Goal: Information Seeking & Learning: Check status

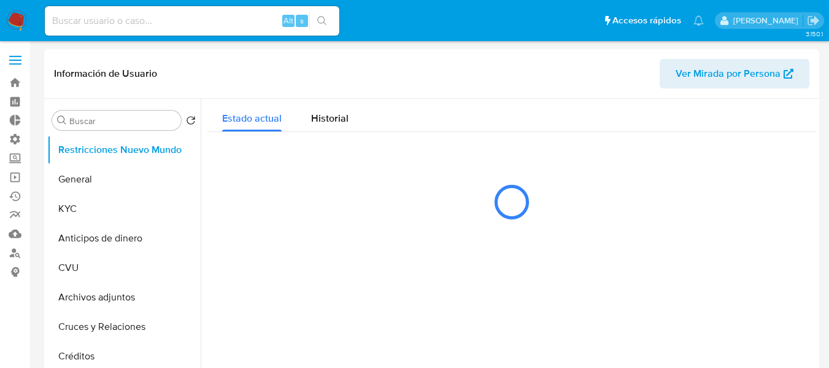
select select "10"
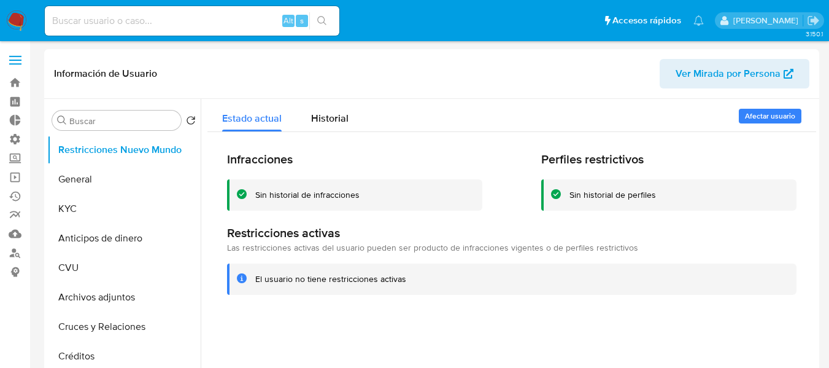
click at [166, 24] on input at bounding box center [192, 21] width 295 height 16
paste input "1972292977"
type input "1972292977"
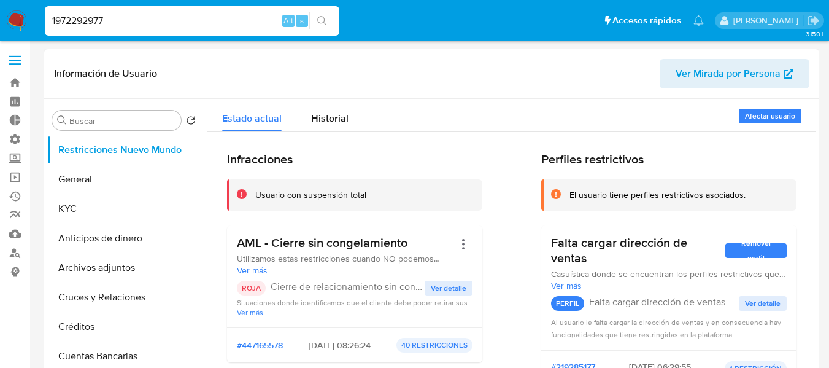
scroll to position [61, 0]
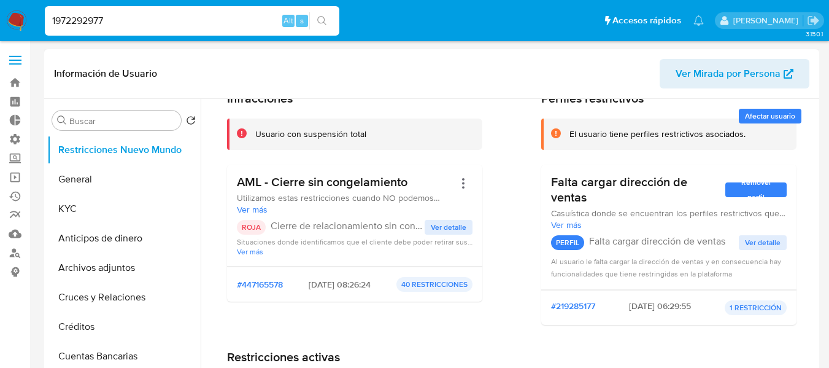
select select "10"
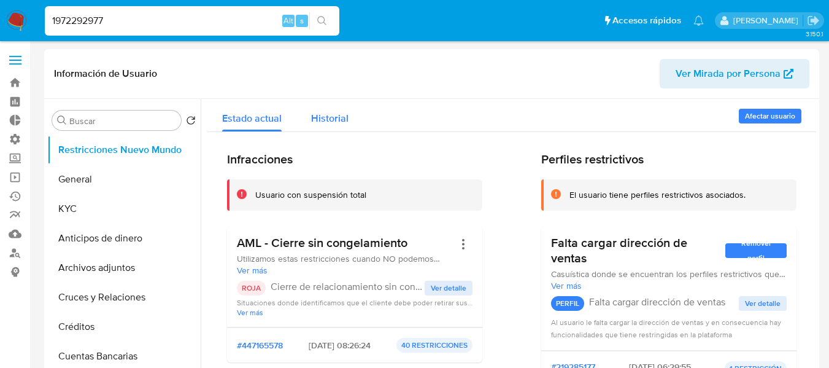
click at [326, 125] on span "Historial" at bounding box center [329, 118] width 37 height 14
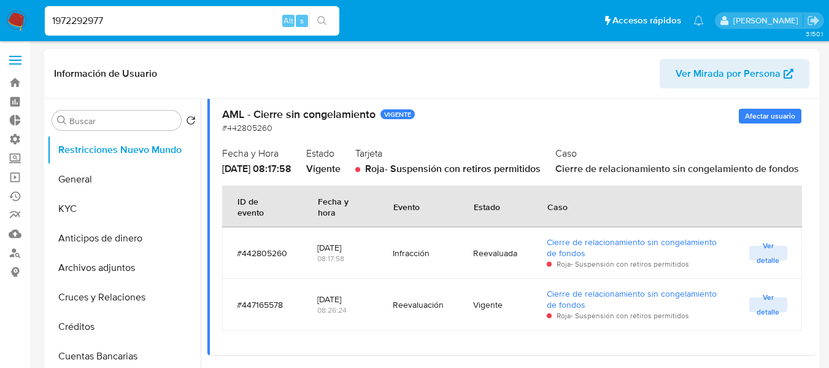
scroll to position [2270, 0]
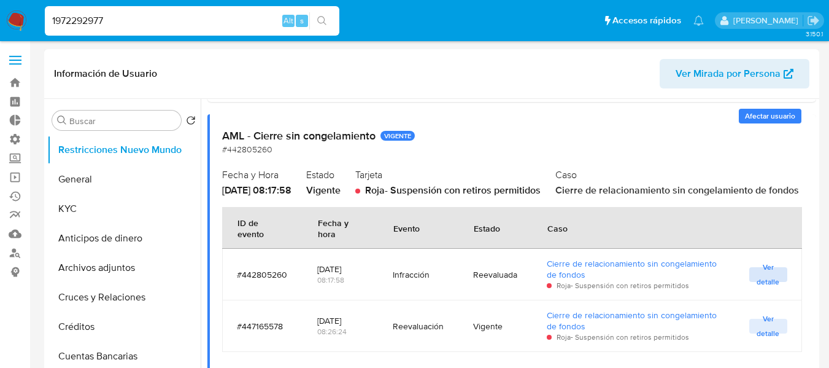
click at [755, 280] on span "Ver detalle" at bounding box center [768, 274] width 26 height 12
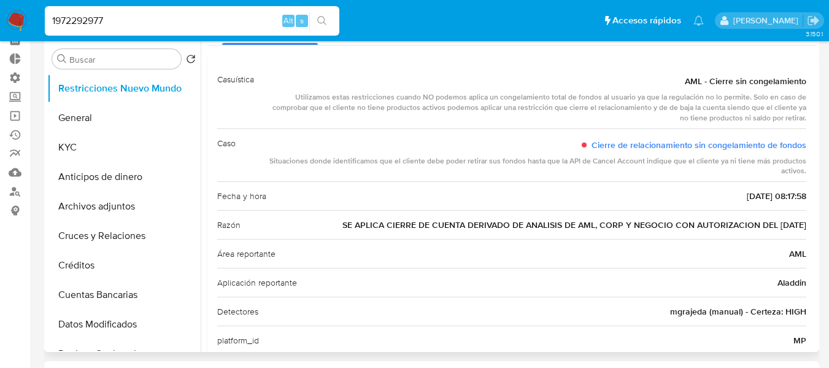
scroll to position [0, 0]
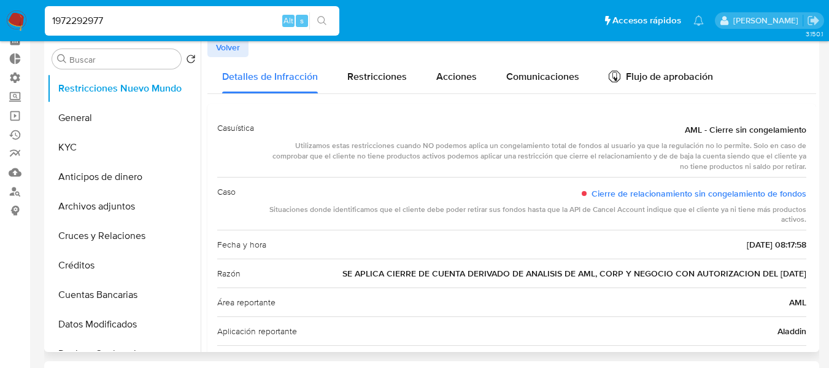
click at [225, 51] on span "Volver" at bounding box center [228, 47] width 24 height 17
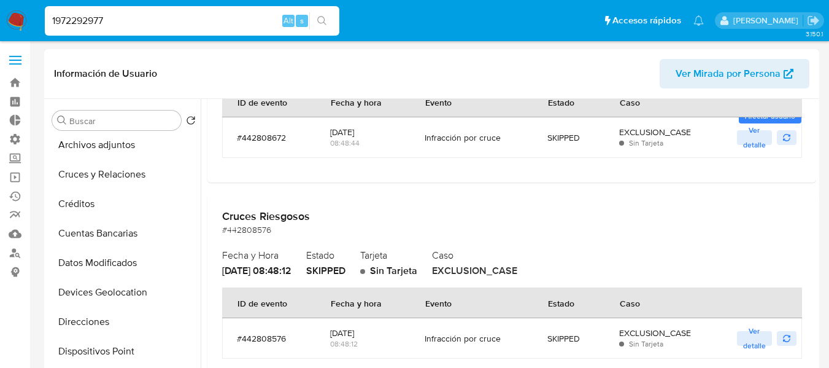
scroll to position [9757, 0]
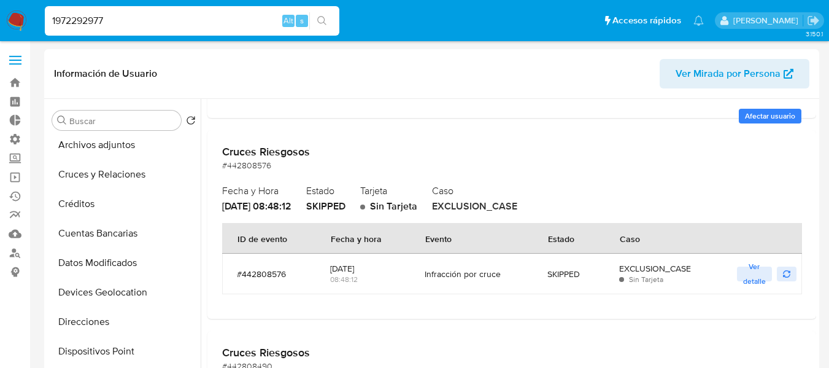
click at [20, 49] on label at bounding box center [15, 60] width 31 height 26
click at [0, 0] on input "checkbox" at bounding box center [0, 0] width 0 height 0
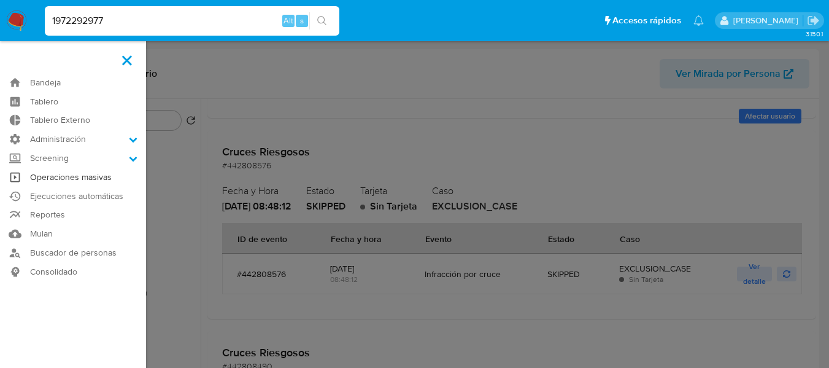
click at [55, 181] on link "Operaciones masivas" at bounding box center [73, 177] width 146 height 19
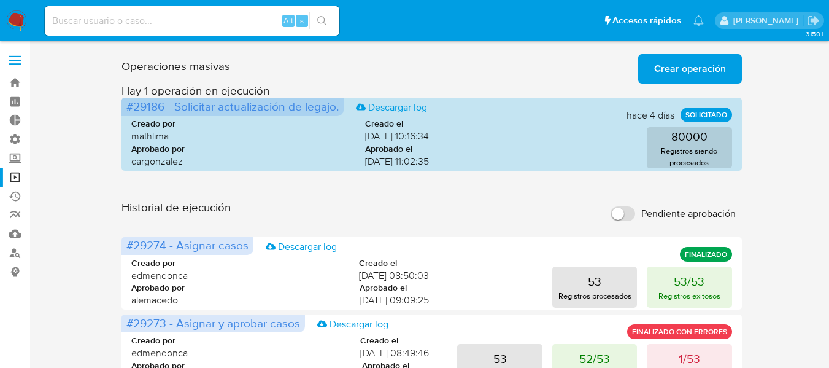
click at [85, 21] on input at bounding box center [192, 21] width 295 height 16
paste input "1035757644"
type input "1035757644"
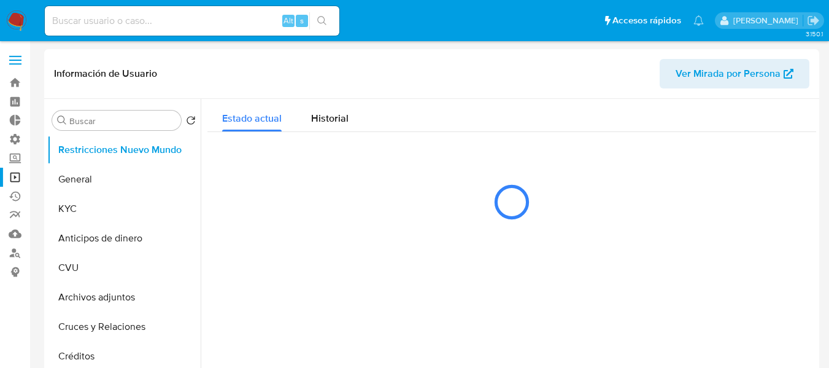
select select "10"
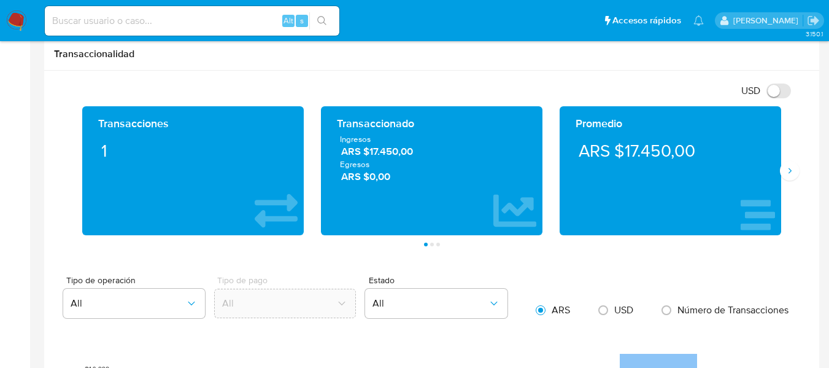
scroll to position [614, 0]
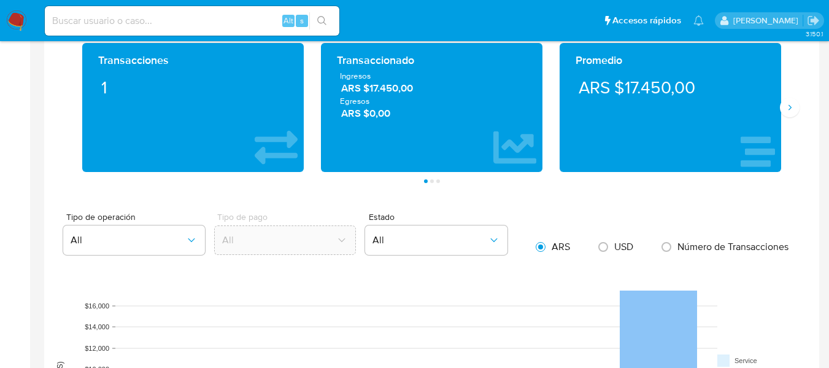
click at [788, 120] on div "Promedio ARS $17.450,00" at bounding box center [670, 107] width 239 height 129
click at [792, 108] on icon "Siguiente" at bounding box center [790, 107] width 10 height 10
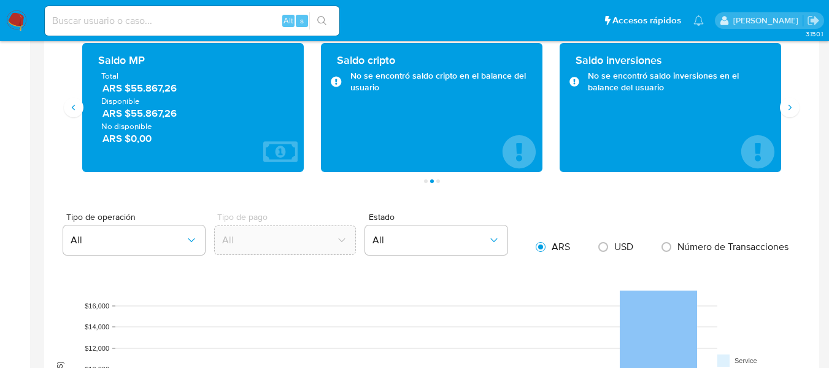
scroll to position [1065, 0]
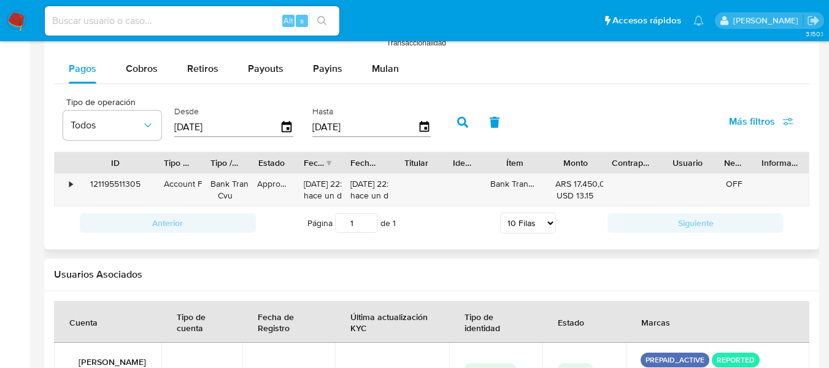
drag, startPoint x: 116, startPoint y: 161, endPoint x: 155, endPoint y: 161, distance: 39.3
click at [155, 161] on div at bounding box center [155, 162] width 22 height 21
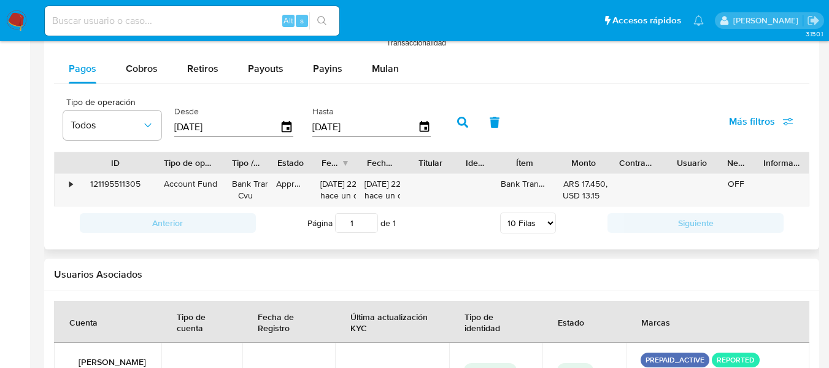
drag, startPoint x: 206, startPoint y: 164, endPoint x: 236, endPoint y: 166, distance: 30.7
click at [234, 166] on div at bounding box center [223, 162] width 22 height 21
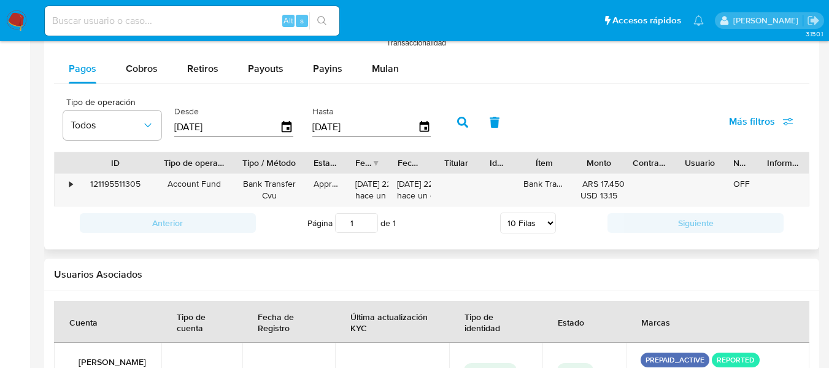
drag, startPoint x: 272, startPoint y: 166, endPoint x: 299, endPoint y: 168, distance: 27.0
click at [299, 168] on div at bounding box center [305, 162] width 22 height 21
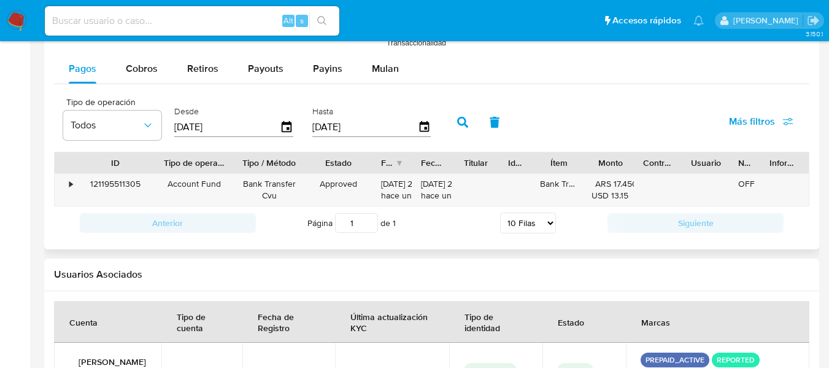
drag, startPoint x: 345, startPoint y: 164, endPoint x: 372, endPoint y: 164, distance: 27.6
click at [372, 164] on div at bounding box center [372, 162] width 22 height 21
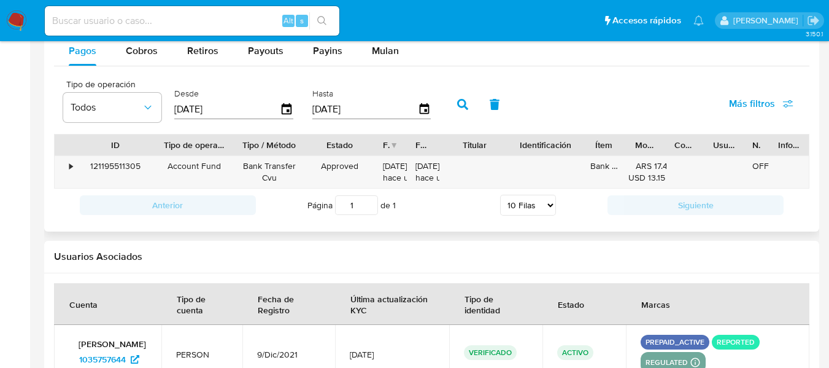
drag, startPoint x: 499, startPoint y: 142, endPoint x: 520, endPoint y: 149, distance: 22.5
click at [520, 149] on div "ID Tipo de operación Tipo / Método Estado Fecha de creación Fecha de aprobación…" at bounding box center [432, 144] width 754 height 21
drag, startPoint x: 622, startPoint y: 142, endPoint x: 640, endPoint y: 147, distance: 19.1
click at [641, 147] on div at bounding box center [644, 144] width 22 height 21
click at [71, 166] on div "•" at bounding box center [70, 166] width 3 height 12
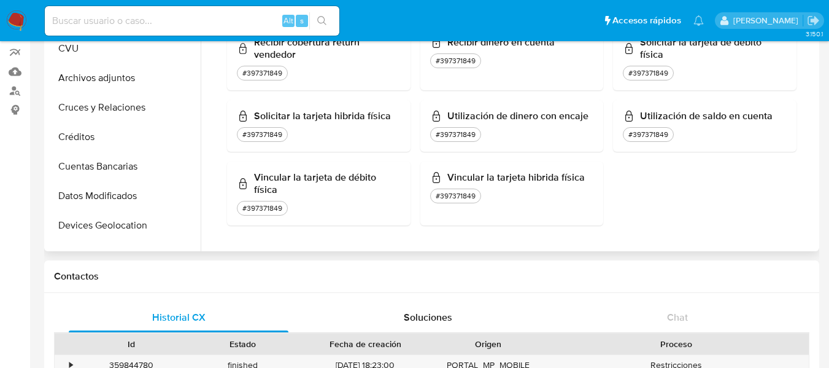
scroll to position [0, 0]
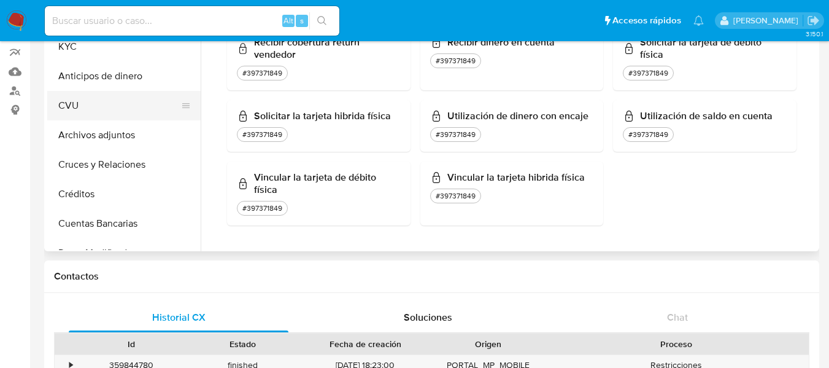
click at [91, 101] on button "CVU" at bounding box center [119, 105] width 144 height 29
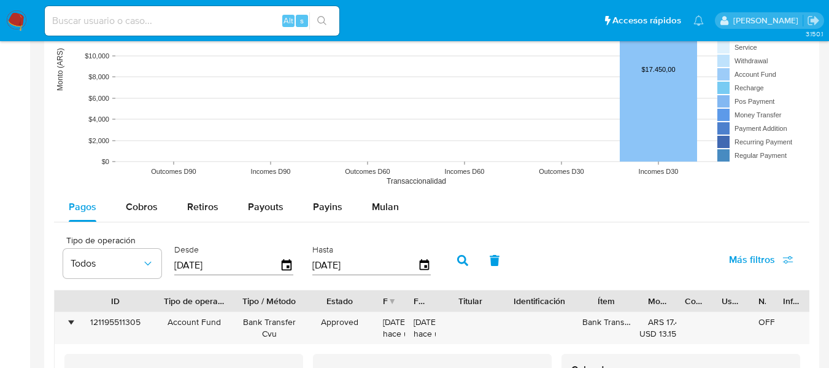
scroll to position [1105, 0]
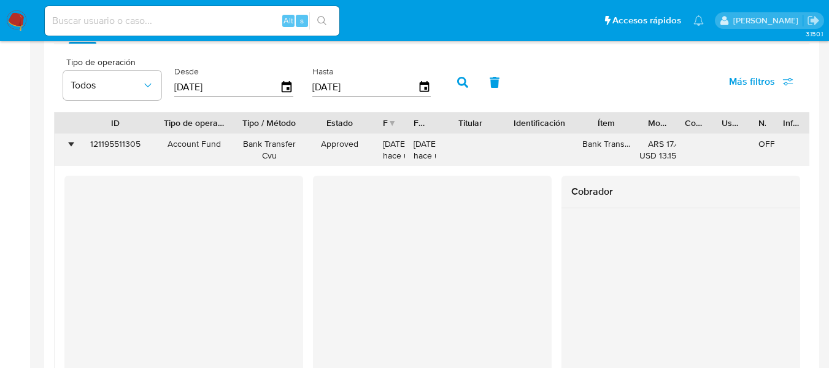
click at [249, 141] on div "Bank Transfer Cvu" at bounding box center [269, 149] width 54 height 23
drag, startPoint x: 242, startPoint y: 141, endPoint x: 290, endPoint y: 160, distance: 51.5
click at [290, 160] on div "Bank Transfer Cvu" at bounding box center [269, 149] width 54 height 23
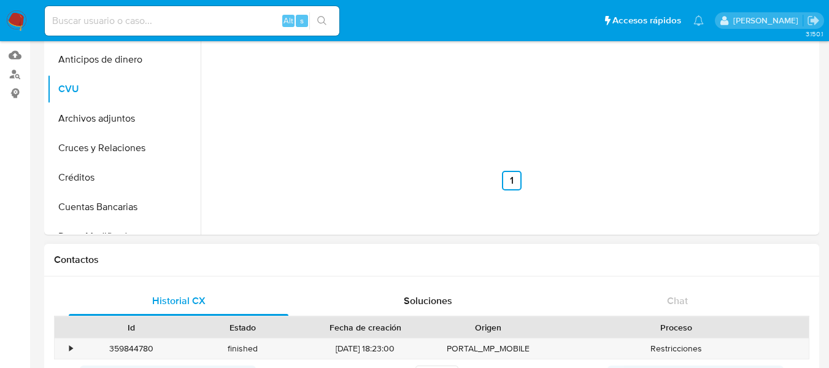
scroll to position [0, 0]
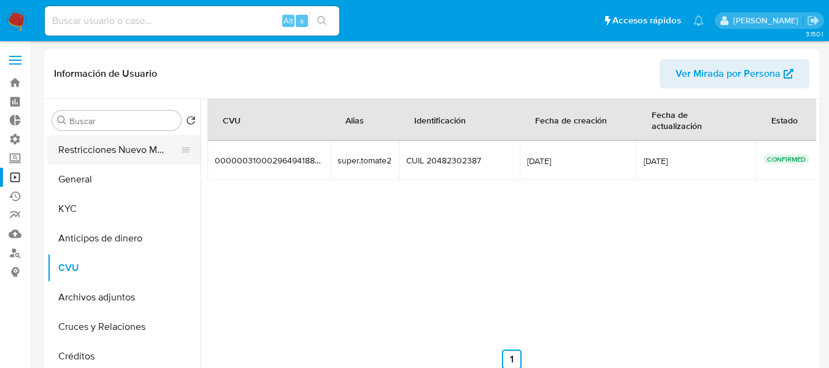
click at [90, 149] on button "Restricciones Nuevo Mundo" at bounding box center [119, 149] width 144 height 29
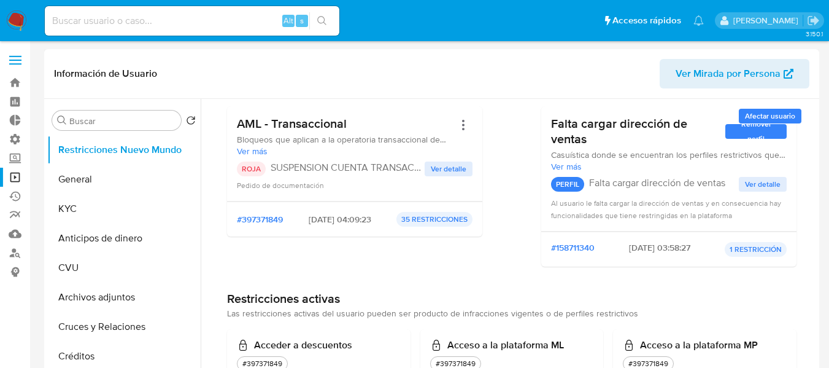
scroll to position [123, 0]
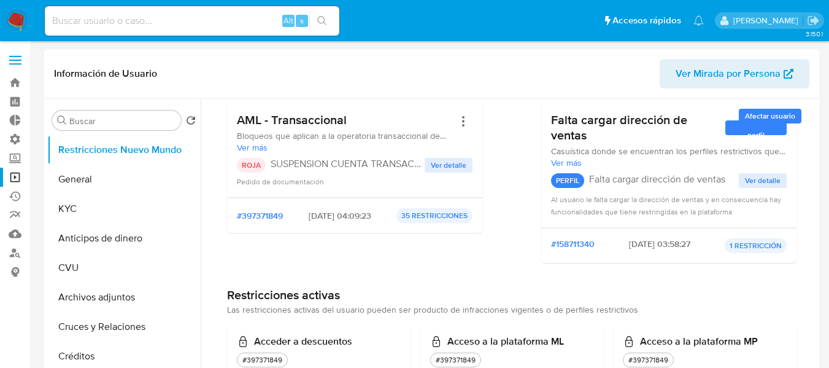
drag, startPoint x: 298, startPoint y: 216, endPoint x: 338, endPoint y: 217, distance: 40.5
click at [338, 217] on span "[DATE] 04:09:23" at bounding box center [340, 215] width 63 height 11
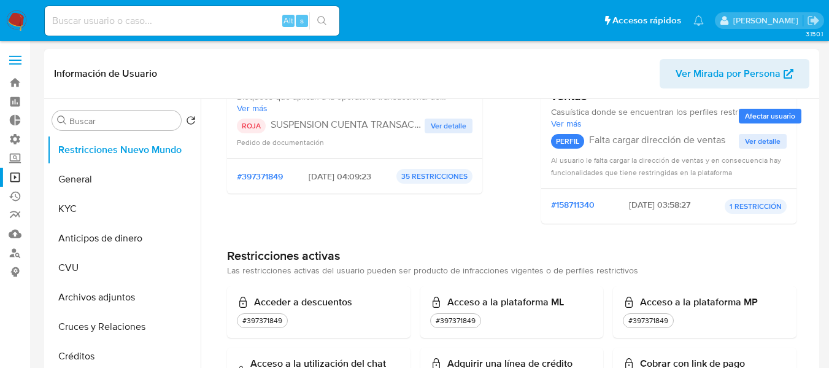
scroll to position [184, 0]
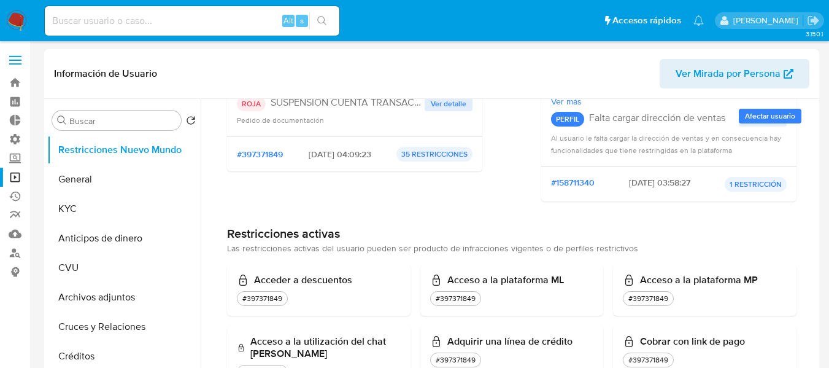
click at [383, 201] on div "Infracciones Usuario con suspensión total AML - Transaccional Bloqueos que apli…" at bounding box center [354, 89] width 255 height 244
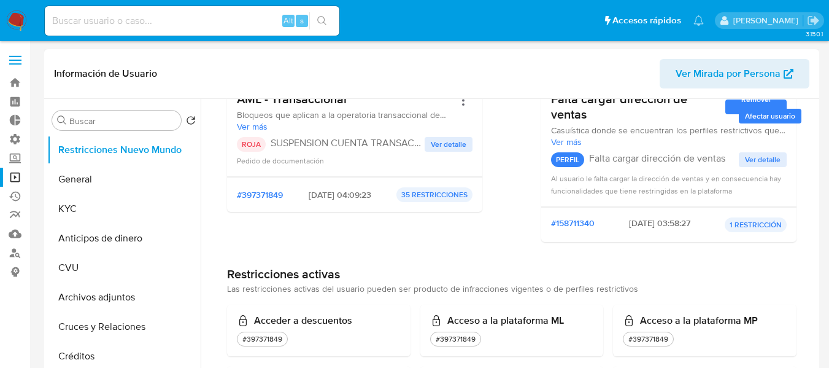
scroll to position [123, 0]
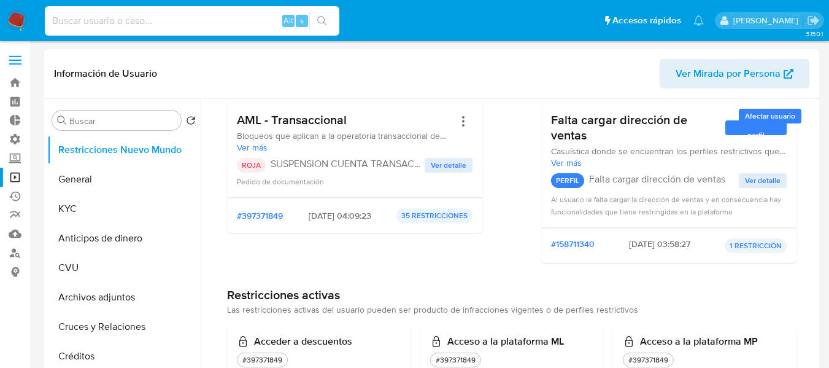
click at [138, 15] on input at bounding box center [192, 21] width 295 height 16
paste input "297447673"
type input "297447673"
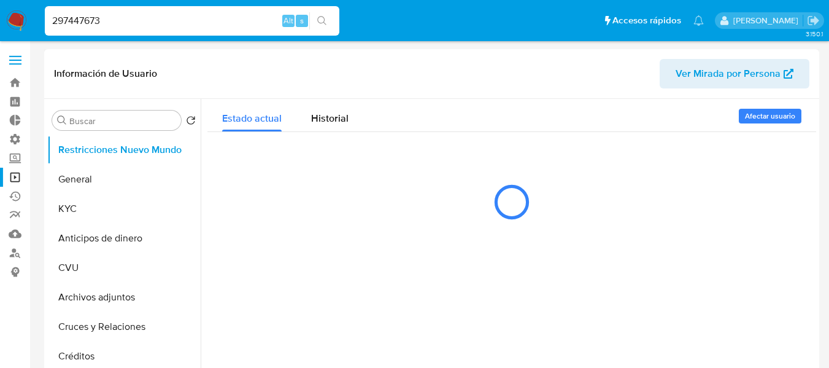
select select "10"
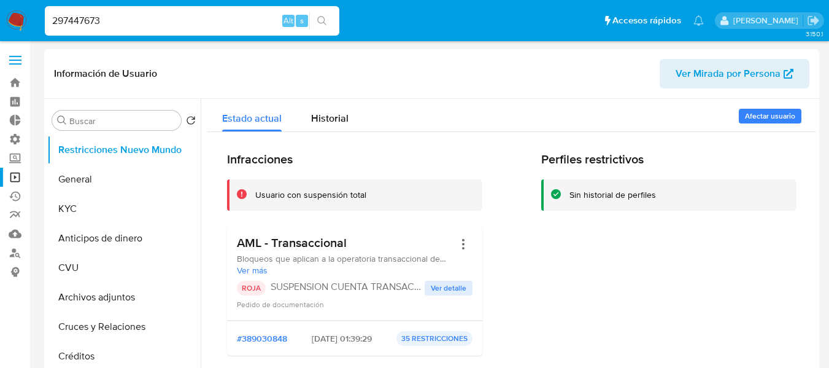
click at [112, 21] on input "297447673" at bounding box center [192, 21] width 295 height 16
paste input "592326131"
click at [112, 21] on input "297447673" at bounding box center [192, 21] width 295 height 16
type input "592326131"
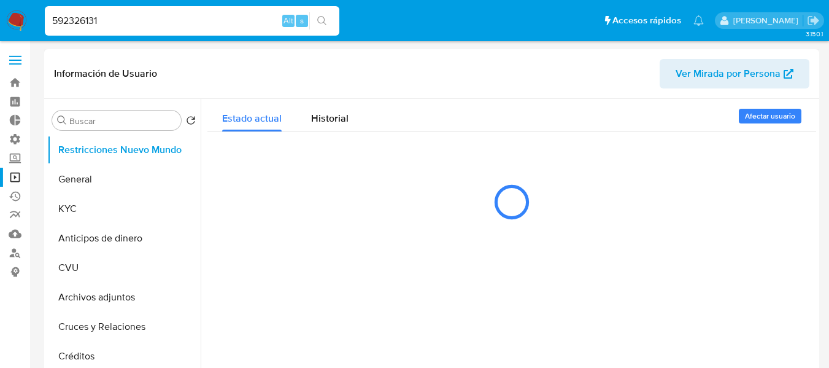
select select "10"
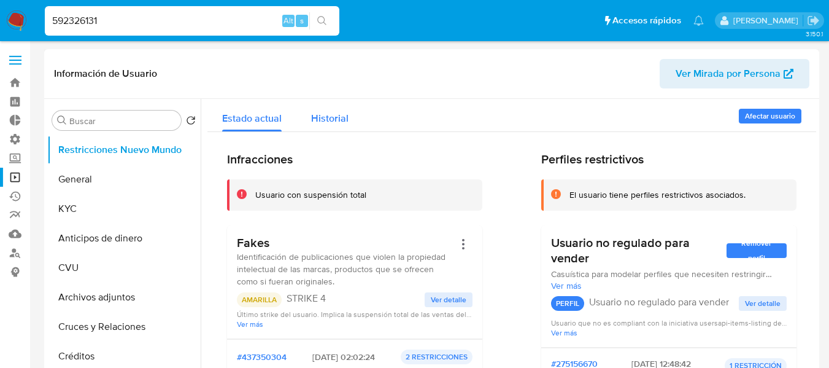
click at [342, 120] on span "Historial" at bounding box center [329, 118] width 37 height 14
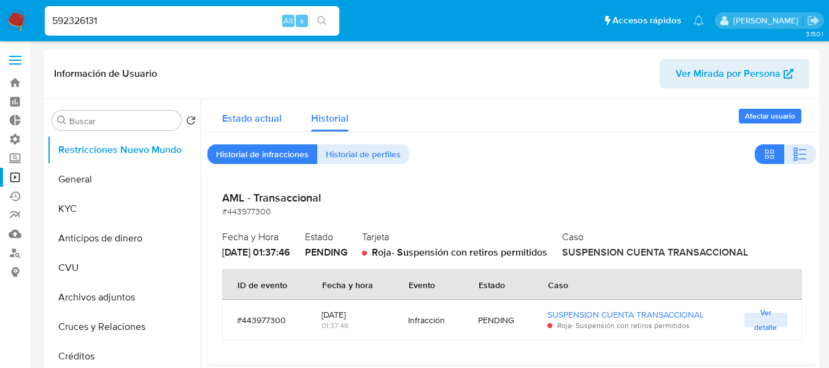
click at [232, 121] on span "Estado actual" at bounding box center [252, 118] width 60 height 14
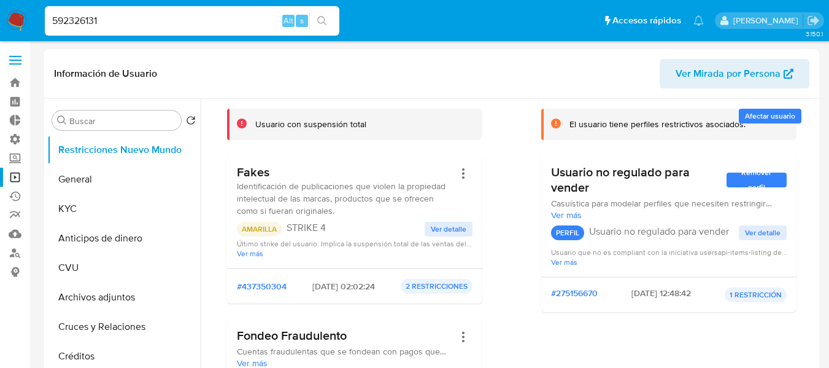
scroll to position [61, 0]
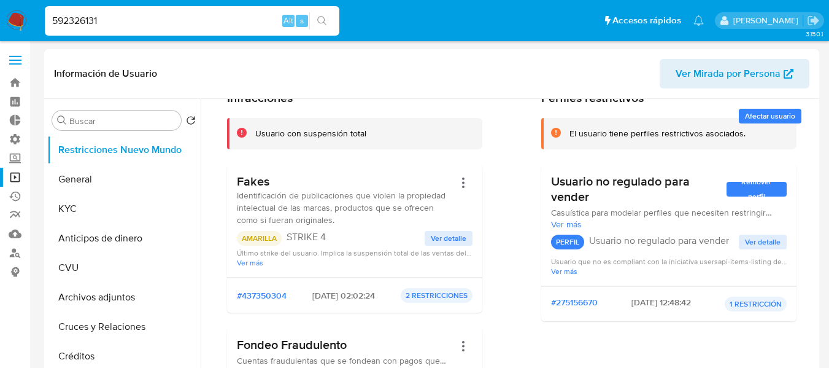
click at [144, 23] on input "592326131" at bounding box center [192, 21] width 295 height 16
paste input "643540599"
type input "643540599"
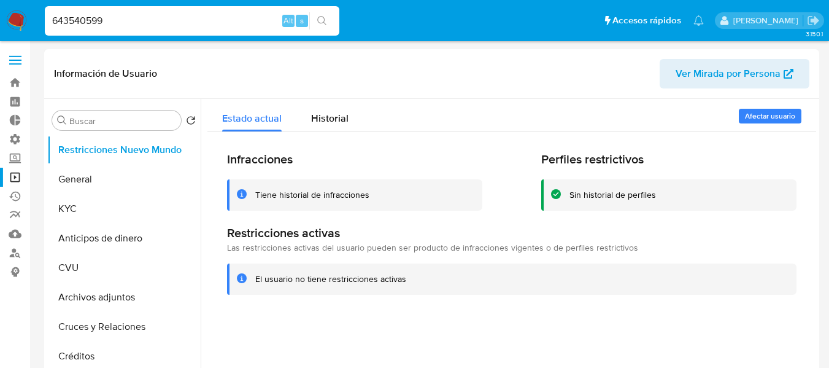
select select "10"
click at [340, 122] on span "Historial" at bounding box center [329, 118] width 37 height 14
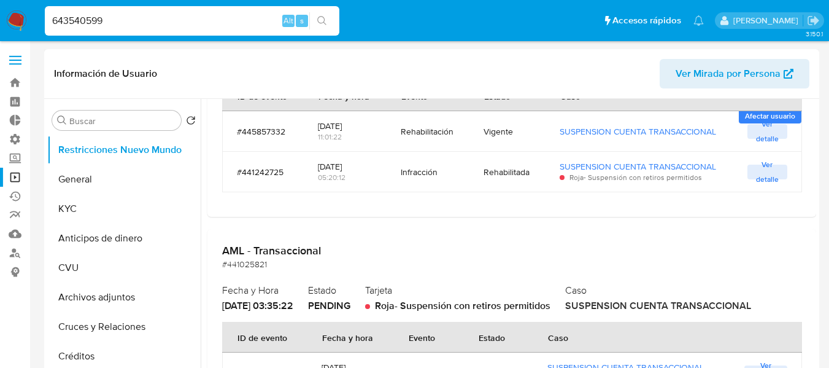
scroll to position [368, 0]
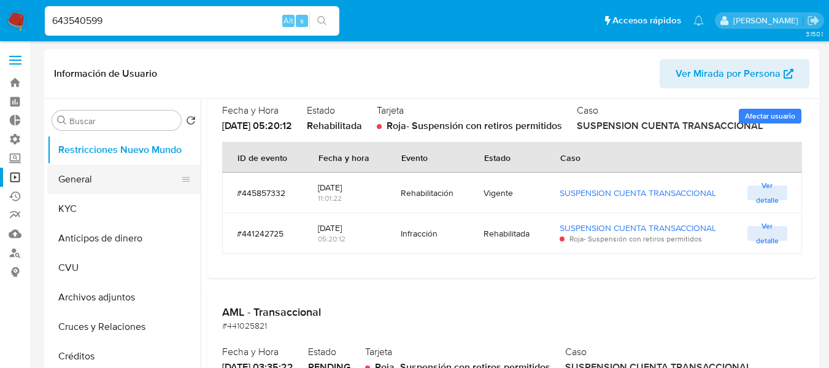
click at [80, 189] on button "General" at bounding box center [119, 178] width 144 height 29
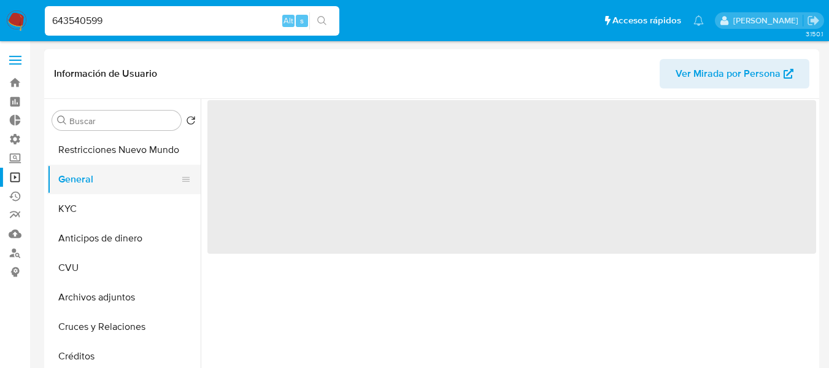
scroll to position [0, 0]
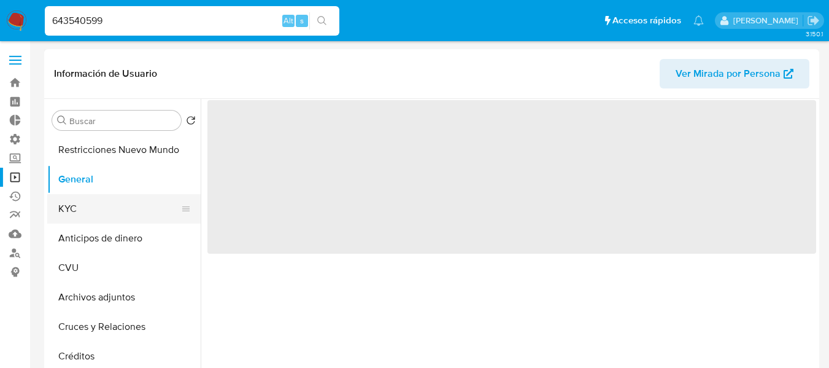
click at [86, 202] on button "KYC" at bounding box center [119, 208] width 144 height 29
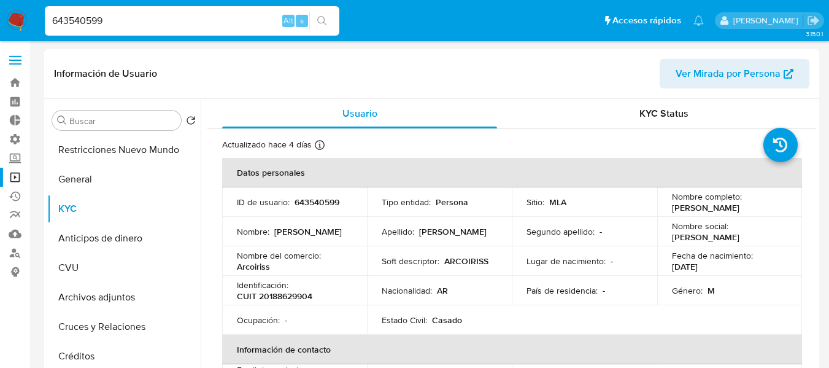
drag, startPoint x: 86, startPoint y: 202, endPoint x: 3, endPoint y: 285, distance: 117.2
click at [153, 15] on input "643540599" at bounding box center [192, 21] width 295 height 16
paste input "592326131"
click at [153, 15] on input "643540599" at bounding box center [192, 21] width 295 height 16
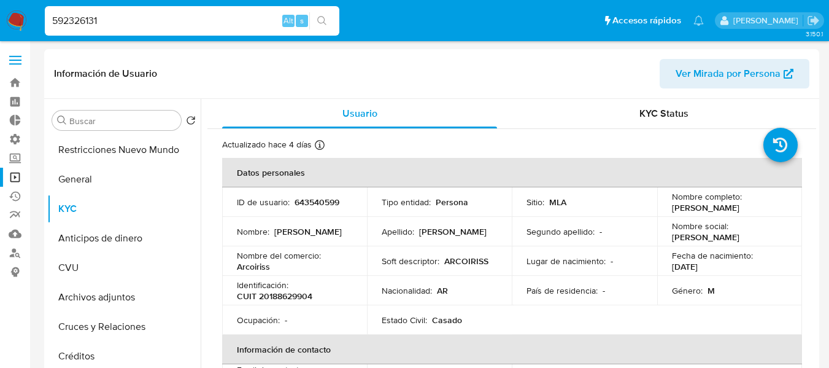
type input "592326131"
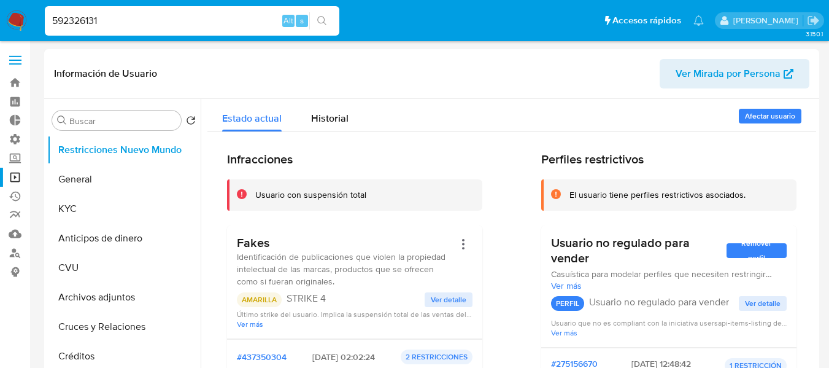
select select "10"
click at [71, 211] on button "KYC" at bounding box center [119, 208] width 144 height 29
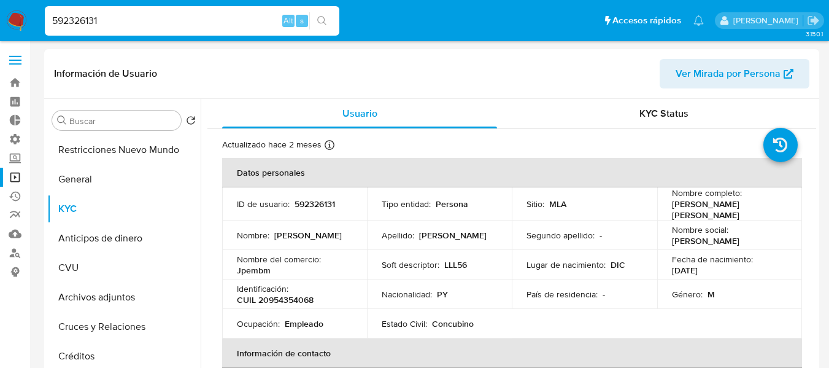
click at [124, 23] on input "592326131" at bounding box center [192, 21] width 295 height 16
paste input "668365033"
type input "668365033"
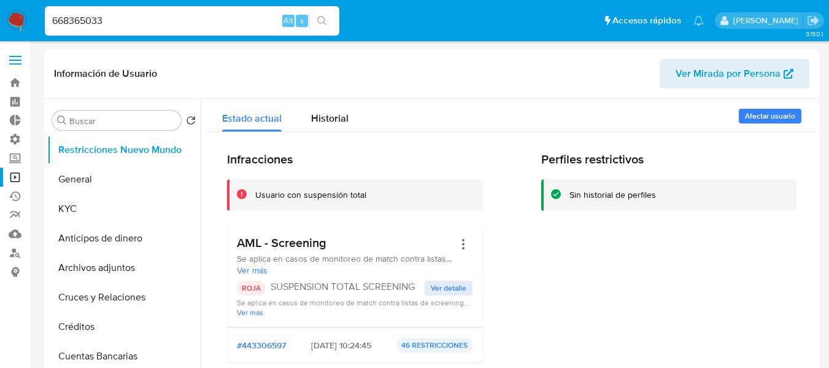
select select "10"
click at [335, 111] on div "Historial" at bounding box center [329, 115] width 37 height 33
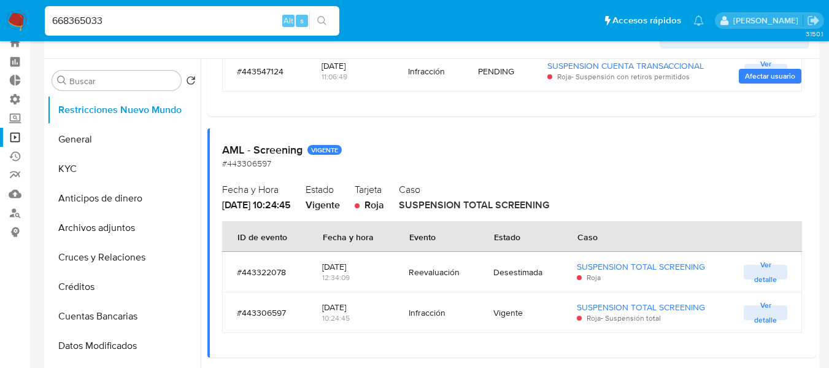
scroll to position [61, 0]
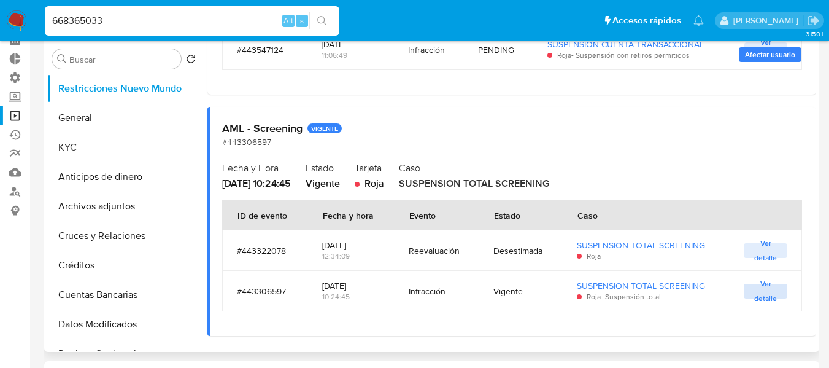
click at [758, 293] on span "Ver detalle" at bounding box center [765, 291] width 31 height 12
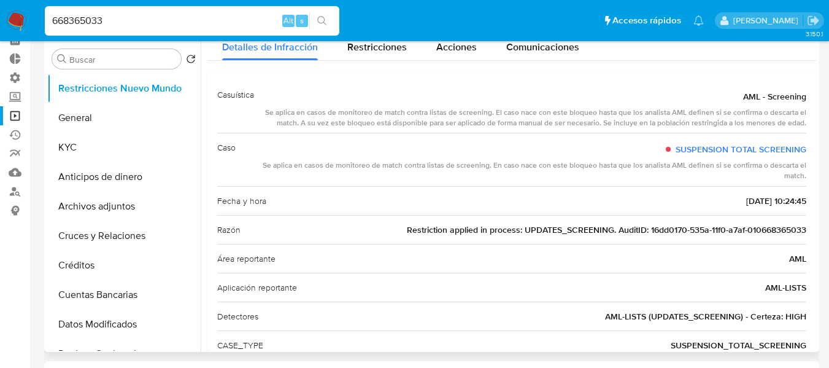
scroll to position [0, 0]
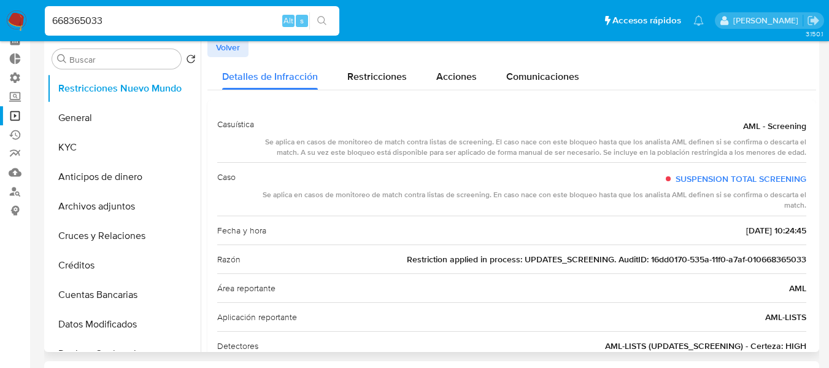
click at [227, 56] on span "Volver" at bounding box center [228, 47] width 24 height 17
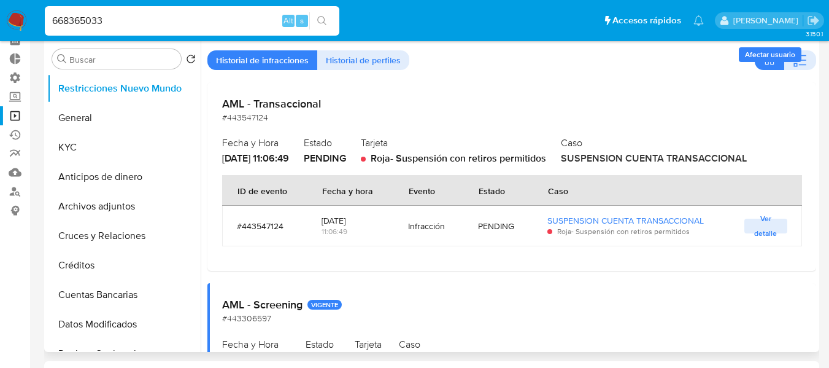
scroll to position [61, 0]
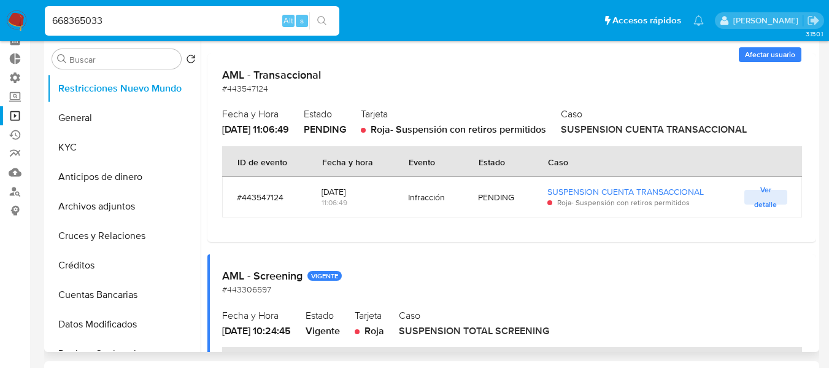
click at [759, 196] on span "Ver detalle" at bounding box center [765, 197] width 31 height 12
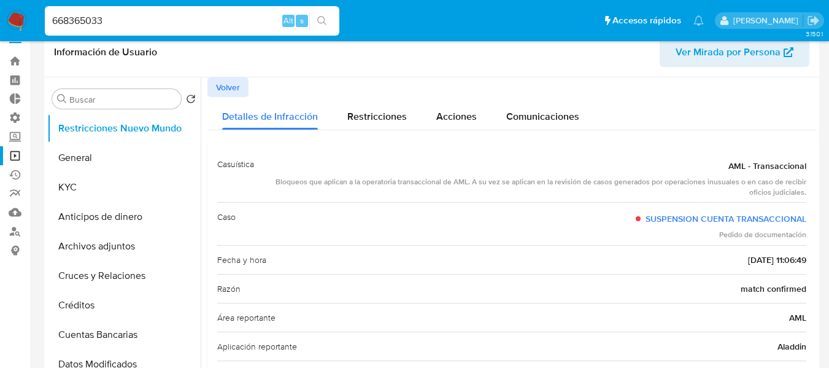
scroll to position [0, 0]
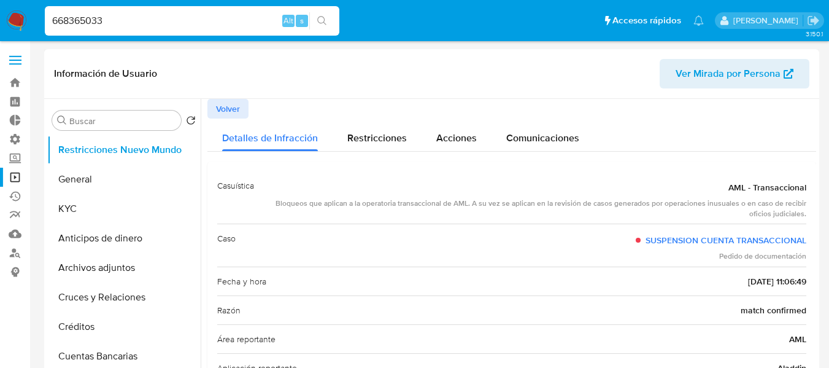
click at [239, 112] on span "Volver" at bounding box center [228, 108] width 24 height 17
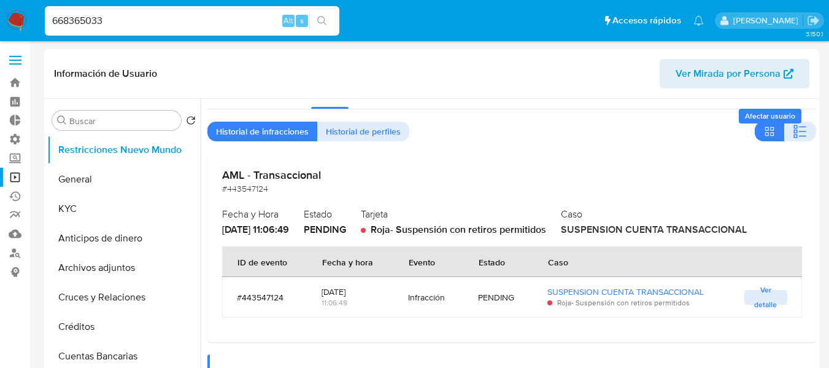
scroll to position [61, 0]
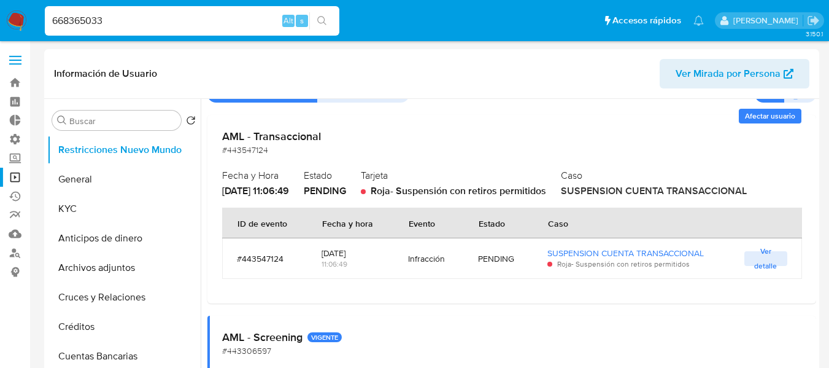
click at [131, 31] on div "668365033 Alt s" at bounding box center [192, 20] width 295 height 29
click at [125, 26] on input "668365033" at bounding box center [192, 21] width 295 height 16
paste input "wRT5xwLLTYEyGMXwcsIjlmu6"
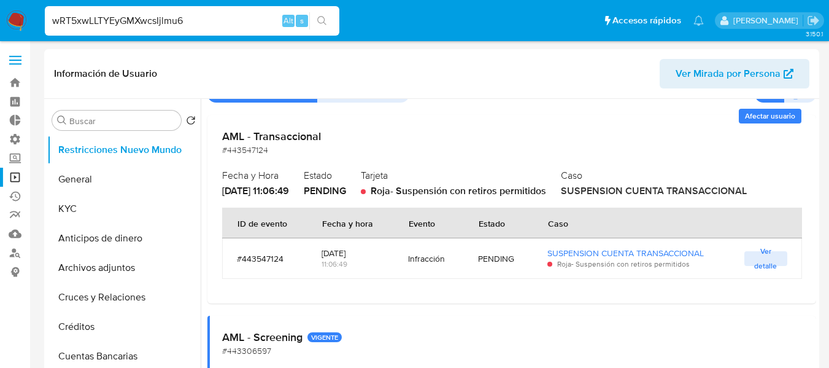
type input "wRT5xwLLTYEyGMXwcsIjlmu6"
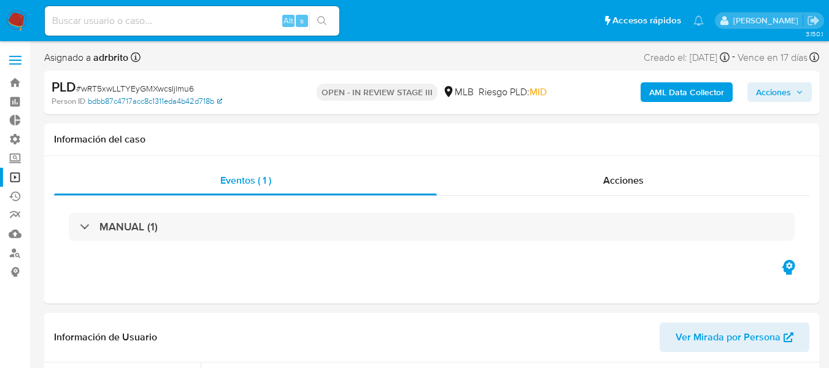
select select "10"
click at [615, 174] on span "Acciones" at bounding box center [623, 180] width 41 height 14
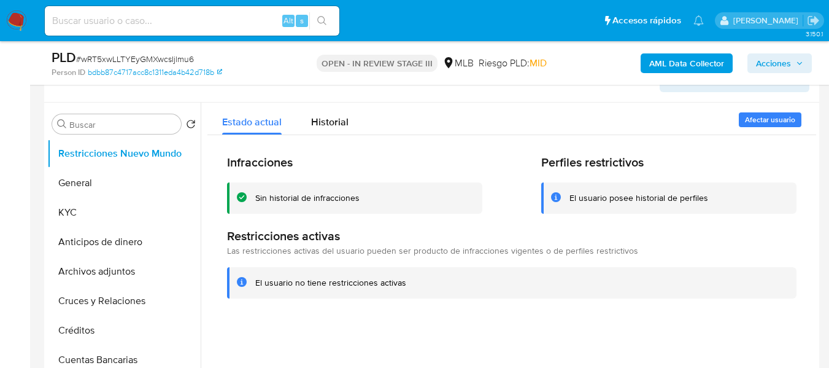
scroll to position [307, 0]
click at [99, 269] on button "Archivos adjuntos" at bounding box center [119, 270] width 144 height 29
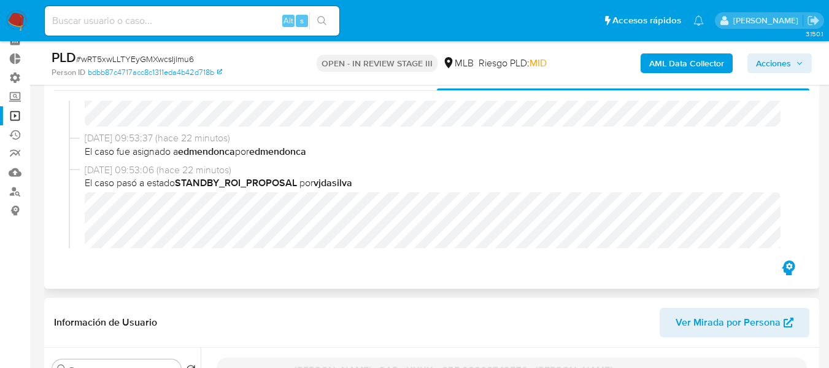
scroll to position [368, 0]
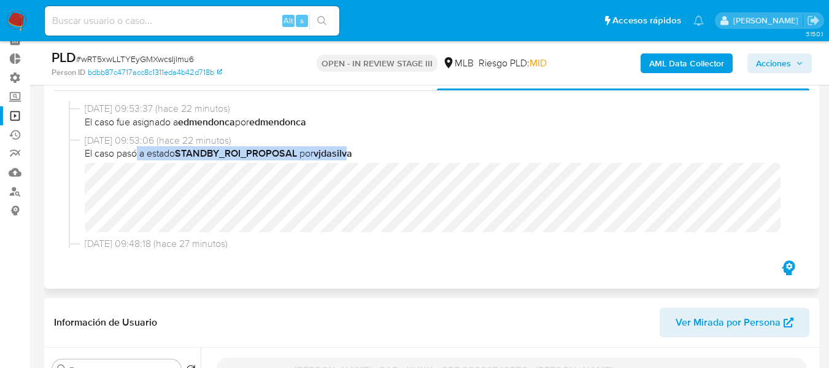
drag, startPoint x: 139, startPoint y: 153, endPoint x: 353, endPoint y: 153, distance: 213.5
click at [353, 153] on span "El caso pasó a estado STANDBY_ROI_PROPOSAL por vjdasilva" at bounding box center [437, 154] width 705 height 14
click at [395, 153] on span "El caso pasó a estado STANDBY_ROI_PROPOSAL por vjdasilva" at bounding box center [437, 154] width 705 height 14
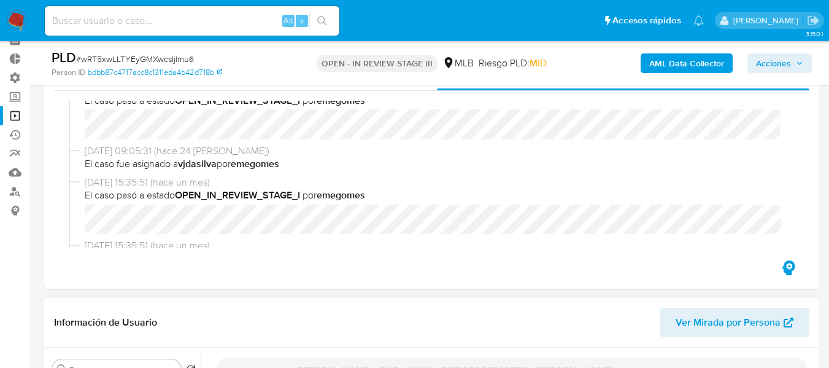
scroll to position [2055, 0]
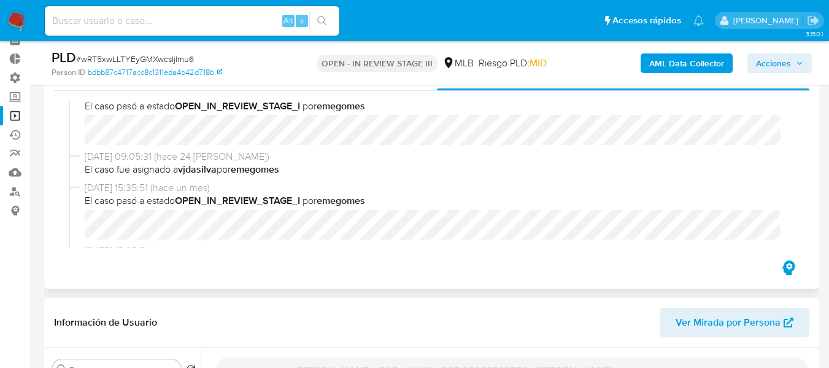
drag, startPoint x: 106, startPoint y: 169, endPoint x: 239, endPoint y: 168, distance: 132.5
click at [239, 168] on span "El caso fue asignado a vjdasilva por emegomes" at bounding box center [437, 170] width 705 height 14
click at [322, 169] on span "El caso fue asignado a vjdasilva por emegomes" at bounding box center [437, 170] width 705 height 14
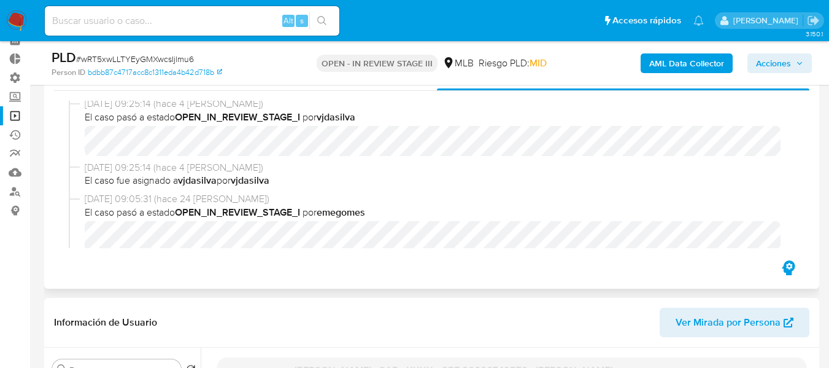
scroll to position [1932, 0]
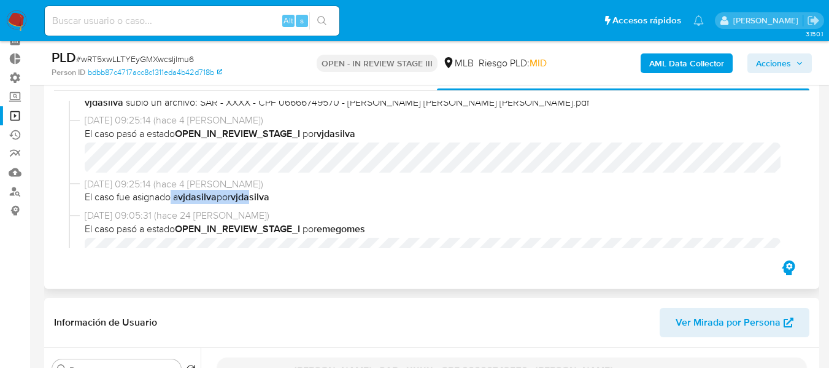
drag, startPoint x: 174, startPoint y: 200, endPoint x: 257, endPoint y: 193, distance: 83.8
click at [257, 193] on span "El caso fue asignado a vjdasilva por vjdasilva" at bounding box center [437, 197] width 705 height 14
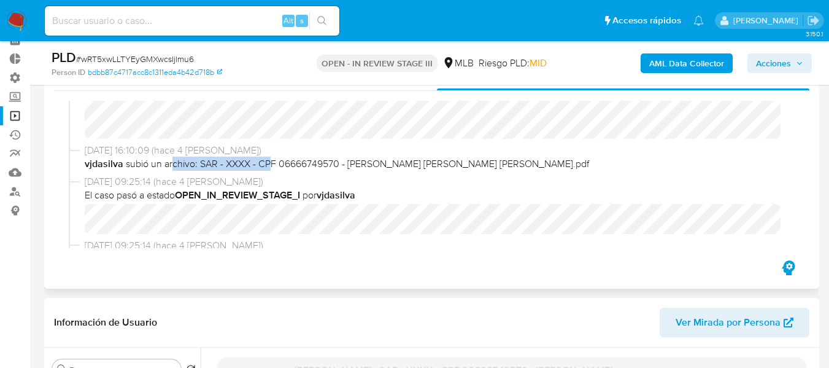
drag, startPoint x: 168, startPoint y: 163, endPoint x: 270, endPoint y: 163, distance: 102.5
click at [270, 163] on span "vjdasilva subió un archivo: SAR - XXXX - CPF 06666749570 - [PERSON_NAME] [PERSO…" at bounding box center [437, 164] width 705 height 14
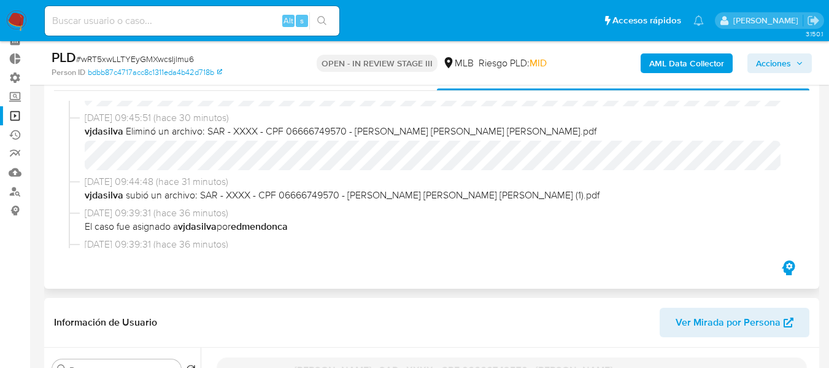
scroll to position [705, 0]
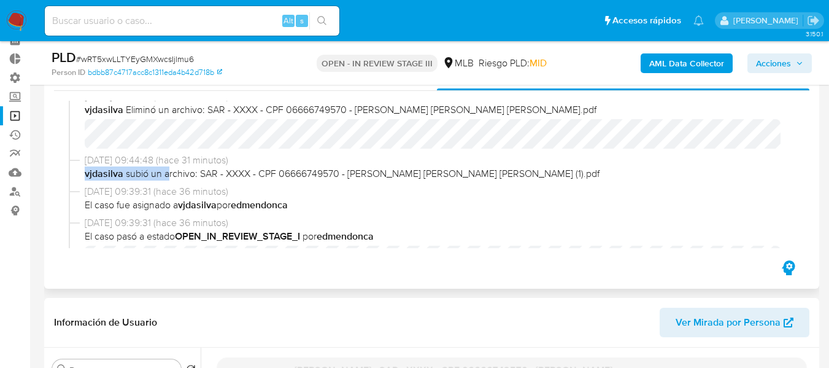
drag, startPoint x: 81, startPoint y: 174, endPoint x: 165, endPoint y: 180, distance: 84.3
click at [165, 180] on div "[DATE] 09:44:48 (hace 31 minutos) vjdasilva subió un archivo: SAR - XXXX - CPF …" at bounding box center [432, 168] width 726 height 31
click at [63, 201] on div "[DATE] 10:10:56 (hace 5 minutos) El caso pasó a estado OPEN_IN_REVIEW_STAGE_III…" at bounding box center [431, 174] width 755 height 167
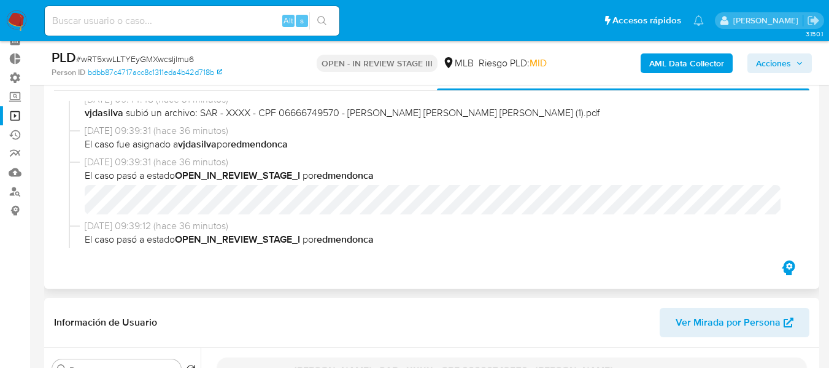
scroll to position [766, 0]
click at [190, 148] on b "vjdasilva" at bounding box center [197, 143] width 39 height 14
copy span "vjdasilva"
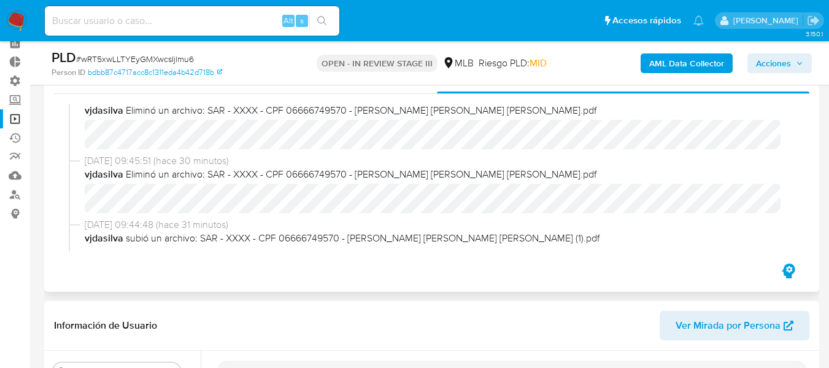
scroll to position [61, 0]
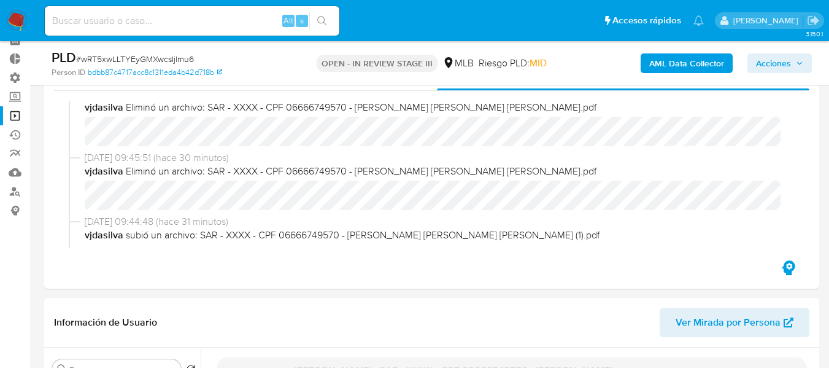
click at [100, 63] on span "# wRT5xwLLTYEyGMXwcsIjlmu6" at bounding box center [135, 59] width 118 height 12
copy span "wRT5xwLLTYEyGMXwcsIjlmu6"
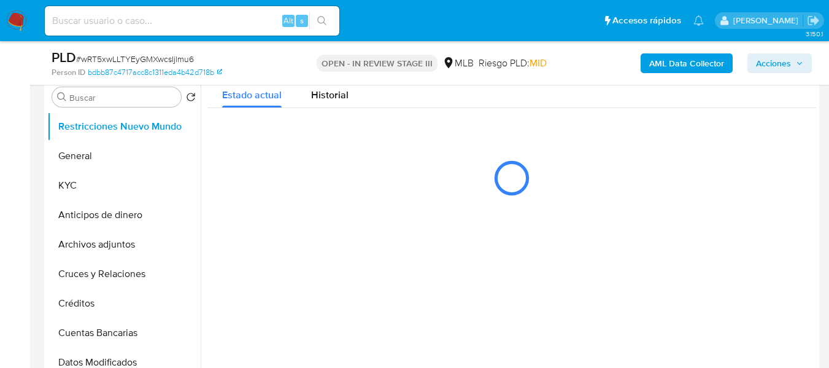
scroll to position [245, 0]
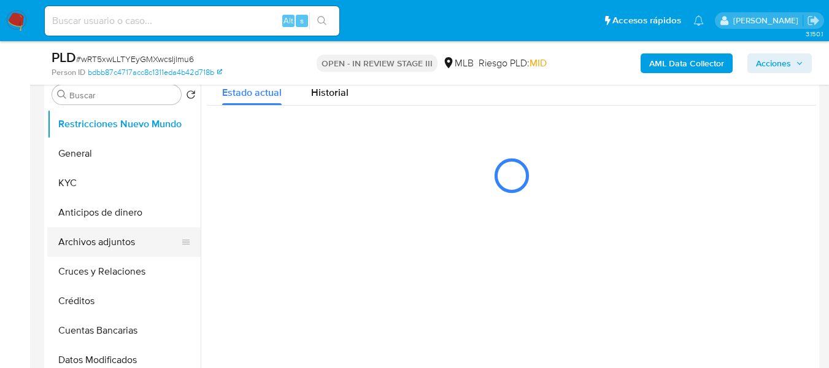
select select "10"
click at [91, 239] on button "Archivos adjuntos" at bounding box center [119, 241] width 144 height 29
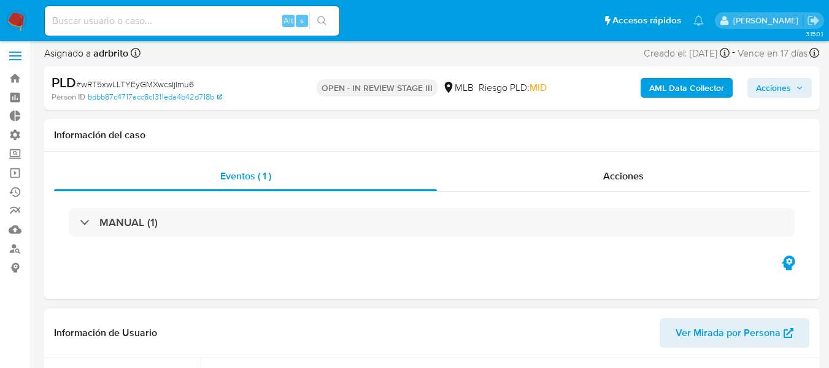
scroll to position [0, 0]
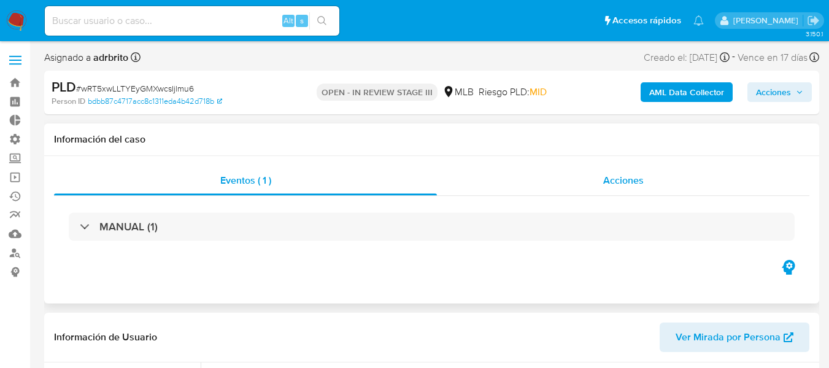
drag, startPoint x: 588, startPoint y: 172, endPoint x: 574, endPoint y: 174, distance: 14.3
click at [588, 172] on div "Acciones" at bounding box center [623, 180] width 372 height 29
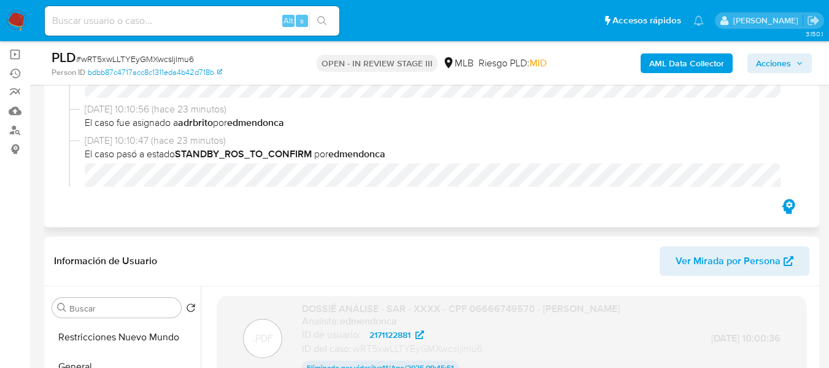
scroll to position [61, 0]
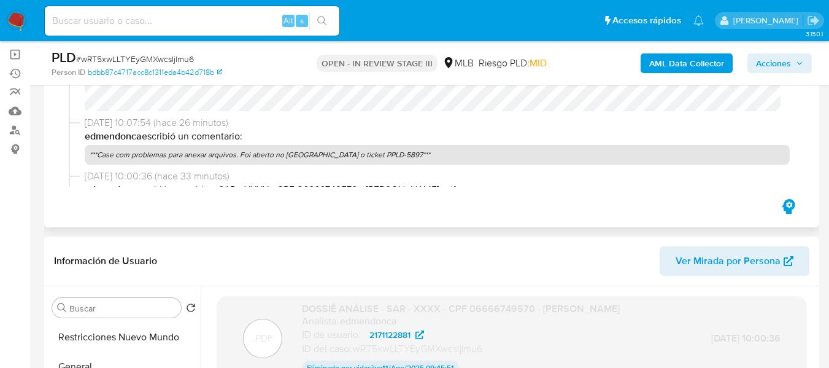
drag, startPoint x: 143, startPoint y: 177, endPoint x: 270, endPoint y: 185, distance: 127.3
click at [266, 184] on div "11/08/2025 10:10:56 (hace 23 minutos) El caso pasó a estado OPEN_IN_REVIEW_STAG…" at bounding box center [432, 112] width 726 height 147
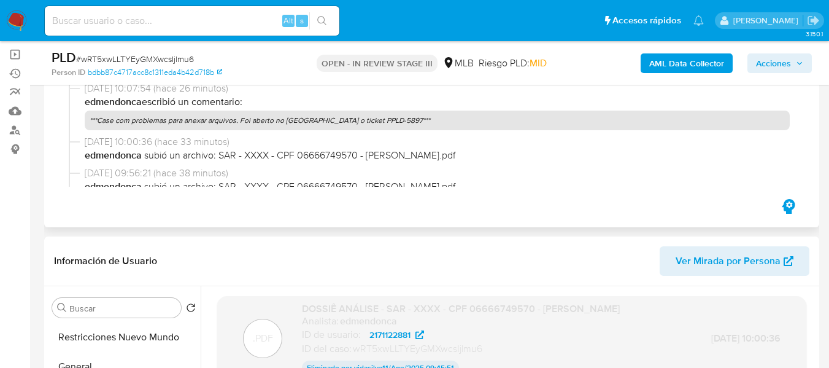
click at [256, 218] on div "Eventos ( 1 ) Acciones 11/08/2025 10:10:56 (hace 23 minutos) El caso pasó a est…" at bounding box center [431, 108] width 775 height 237
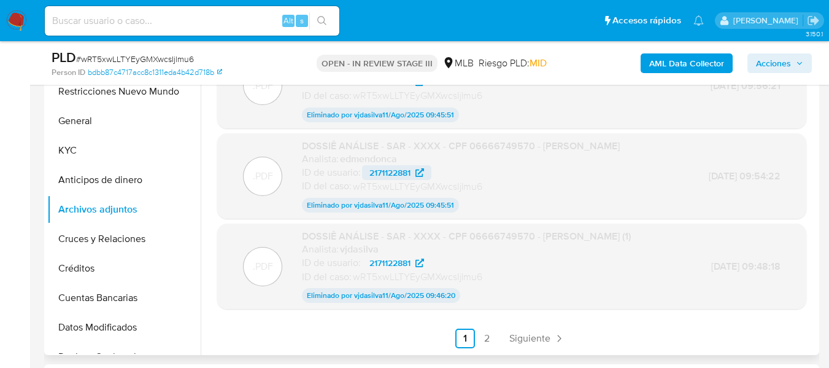
scroll to position [0, 0]
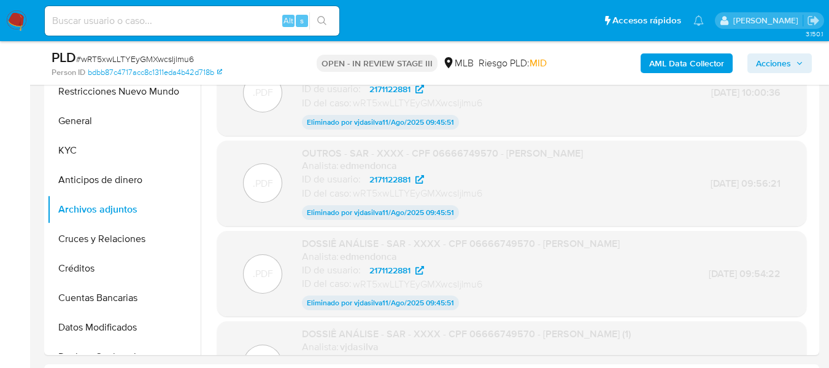
click at [138, 14] on input at bounding box center [192, 21] width 295 height 16
type input "zoebreuer"
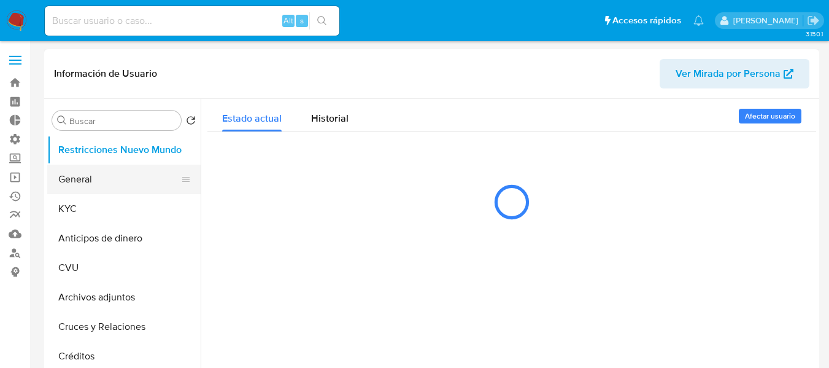
click at [125, 193] on button "General" at bounding box center [119, 178] width 144 height 29
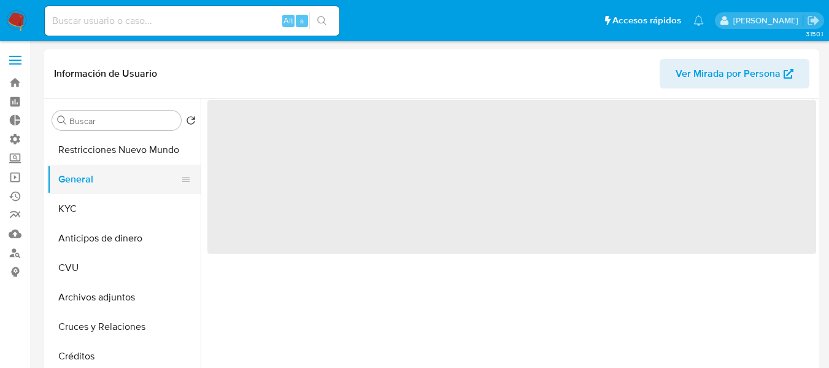
select select "10"
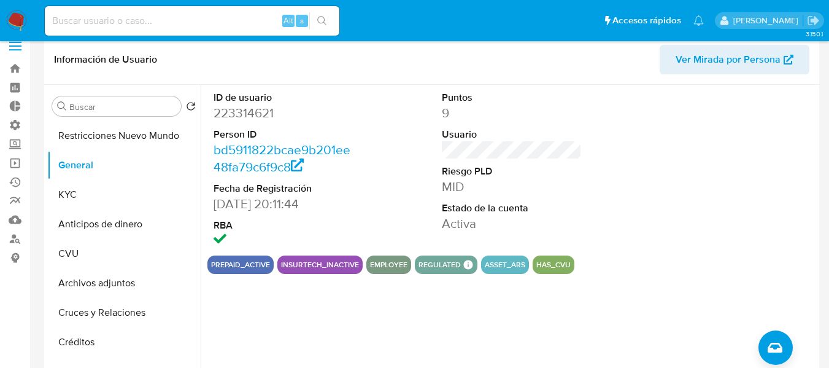
scroll to position [61, 0]
